Goal: Information Seeking & Learning: Find specific fact

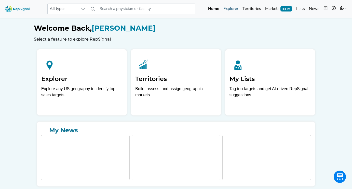
click at [232, 8] on link "Explorer" at bounding box center [231, 9] width 19 height 10
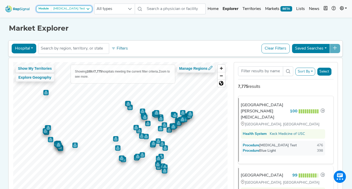
click at [71, 8] on div "[MEDICAL_DATA] Test" at bounding box center [68, 9] width 34 height 4
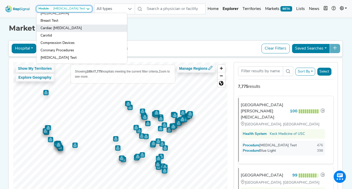
scroll to position [18, 0]
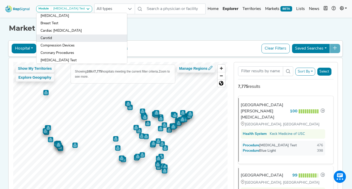
click at [53, 38] on link "Carotid" at bounding box center [81, 37] width 91 height 7
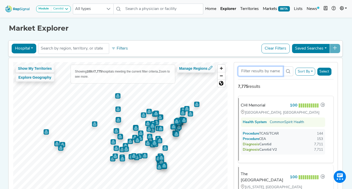
click at [251, 70] on input "Search Term" at bounding box center [260, 71] width 45 height 10
paste input "Thomas Abbruzzese"
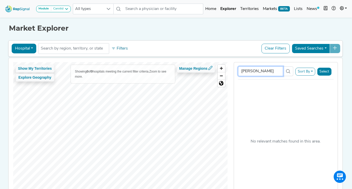
scroll to position [0, 0]
click at [248, 70] on input "Thomas Abbruzzese" at bounding box center [260, 71] width 45 height 10
click at [268, 70] on input "Abbruzzese" at bounding box center [260, 71] width 45 height 10
type input "A"
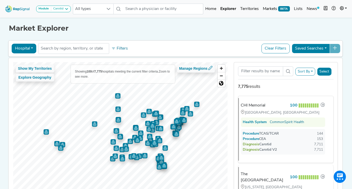
click at [28, 47] on button "Hospital" at bounding box center [24, 49] width 25 height 10
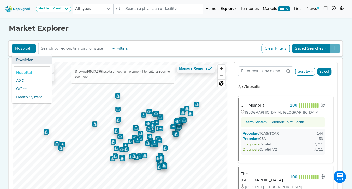
click at [25, 60] on link "Physician" at bounding box center [32, 60] width 40 height 8
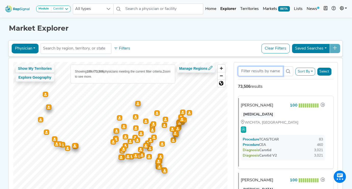
click at [250, 73] on input "Search Term" at bounding box center [260, 71] width 45 height 10
paste input "Thomas Abbruzzese"
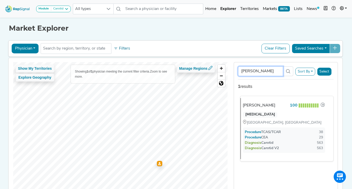
type input "Thomas Abbruzzese"
click at [260, 104] on div "Thomas Abbruzzese" at bounding box center [259, 105] width 33 height 6
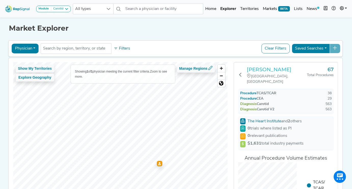
click at [267, 69] on h3 "Thomas Abbruzzese" at bounding box center [277, 69] width 60 height 6
click at [242, 73] on icon at bounding box center [240, 74] width 4 height 4
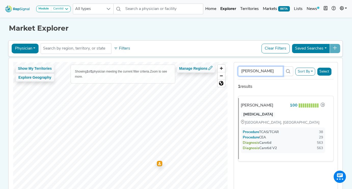
click at [262, 70] on input "Thomas Abbruzzese" at bounding box center [260, 71] width 45 height 10
paste input "[PERSON_NAME]"
type input "[PERSON_NAME]"
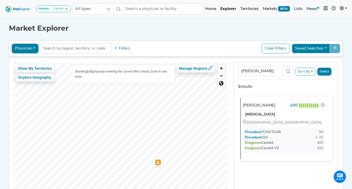
click at [253, 104] on div "[PERSON_NAME]" at bounding box center [259, 105] width 33 height 6
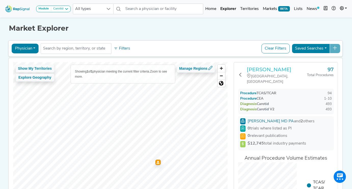
click at [260, 71] on h3 "[PERSON_NAME]" at bounding box center [277, 69] width 60 height 6
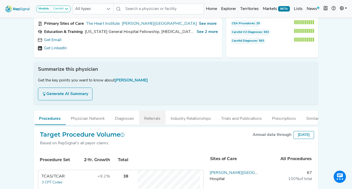
click at [148, 117] on button "Referrals" at bounding box center [152, 117] width 27 height 14
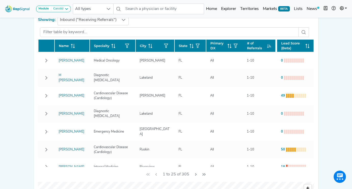
scroll to position [153, 0]
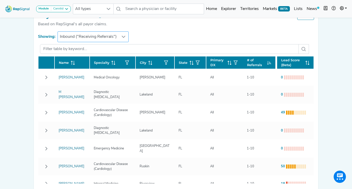
click at [122, 35] on div at bounding box center [124, 37] width 10 height 10
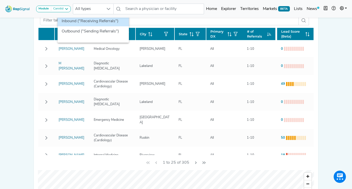
scroll to position [179, 0]
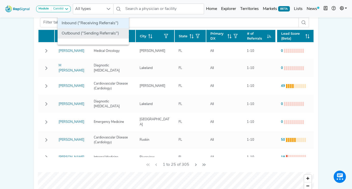
click at [78, 35] on li "Outbound ("Sending Referrals")" at bounding box center [93, 33] width 71 height 10
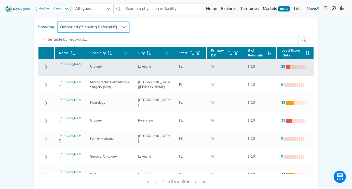
scroll to position [0, 0]
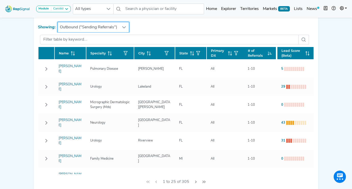
click at [121, 28] on div at bounding box center [124, 27] width 10 height 10
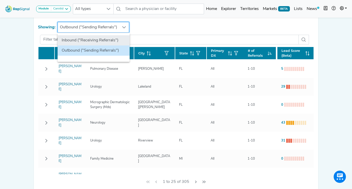
click at [104, 38] on li "Inbound ("Receiving Referrals")" at bounding box center [94, 40] width 72 height 10
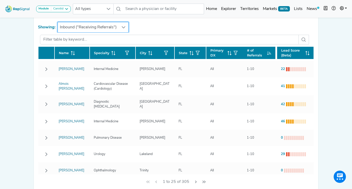
scroll to position [305, 0]
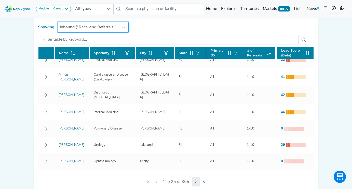
click at [196, 182] on icon "Next Page" at bounding box center [196, 181] width 2 height 3
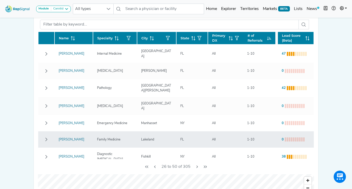
scroll to position [177, 0]
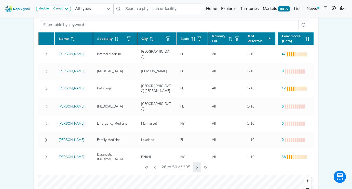
click at [196, 167] on icon "Next Page" at bounding box center [197, 167] width 4 height 4
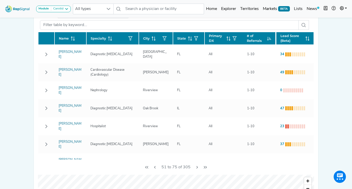
scroll to position [305, 0]
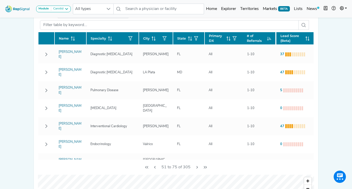
drag, startPoint x: 146, startPoint y: 167, endPoint x: 32, endPoint y: 96, distance: 134.5
click at [146, 167] on icon "First Page" at bounding box center [147, 167] width 4 height 4
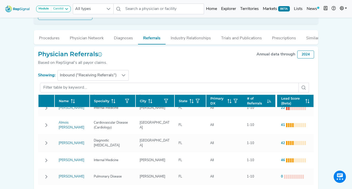
scroll to position [115, 0]
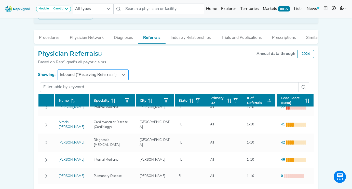
click at [119, 74] on span "Inbound ("Receiving Referrals")" at bounding box center [88, 75] width 61 height 10
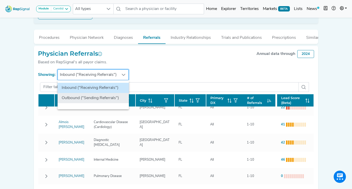
click at [86, 98] on li "Outbound ("Sending Referrals")" at bounding box center [93, 98] width 71 height 10
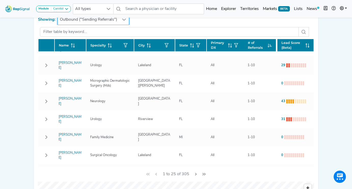
scroll to position [11, 0]
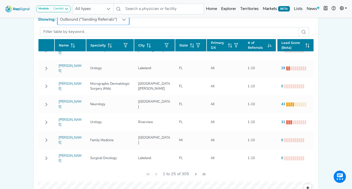
click at [268, 45] on icon at bounding box center [270, 45] width 4 height 4
click at [269, 45] on icon at bounding box center [269, 44] width 2 height 1
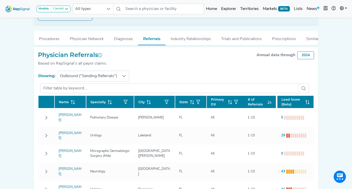
scroll to position [110, 0]
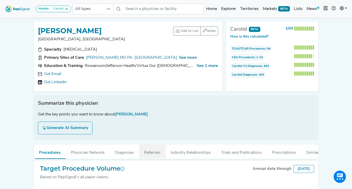
click at [144, 151] on button "Referrals" at bounding box center [152, 151] width 27 height 14
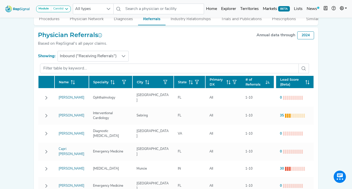
scroll to position [138, 0]
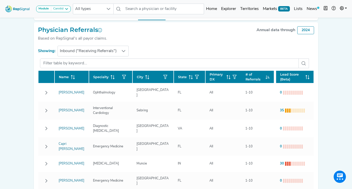
click at [266, 78] on icon at bounding box center [268, 77] width 4 height 4
click at [268, 78] on icon at bounding box center [268, 77] width 4 height 4
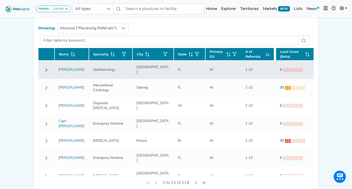
scroll to position [158, 0]
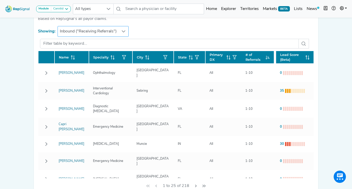
click at [88, 33] on span "Inbound ("Receiving Referrals")" at bounding box center [88, 31] width 61 height 10
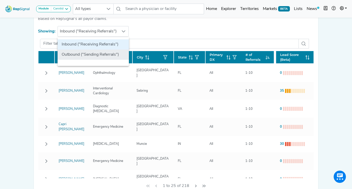
click at [78, 53] on li "Outbound ("Sending Referrals")" at bounding box center [93, 54] width 71 height 10
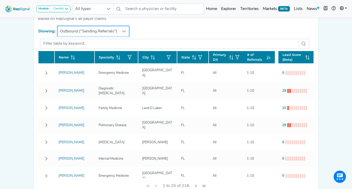
click at [86, 32] on span "Outbound ("Sending Referrals")" at bounding box center [88, 31] width 61 height 10
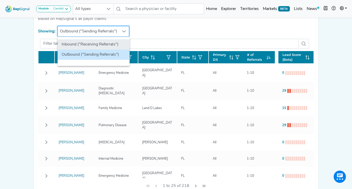
click at [74, 43] on li "Inbound ("Receiving Referrals")" at bounding box center [94, 44] width 72 height 10
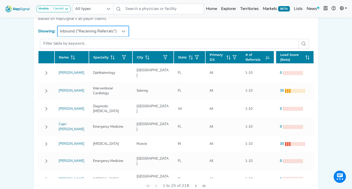
click at [25, 77] on div "Module Carotid Arthroscopy [MEDICAL_DATA] [MEDICAL_DATA] Breast Test Cardiac [M…" at bounding box center [176, 110] width 352 height 537
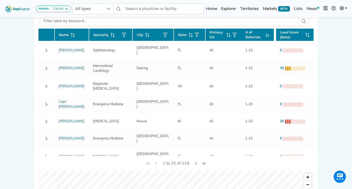
scroll to position [178, 0]
